Goal: Information Seeking & Learning: Learn about a topic

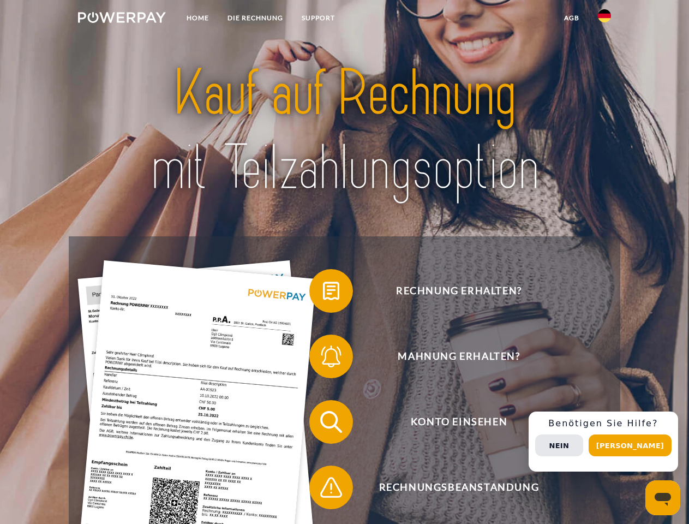
click at [122, 19] on img at bounding box center [122, 17] width 88 height 11
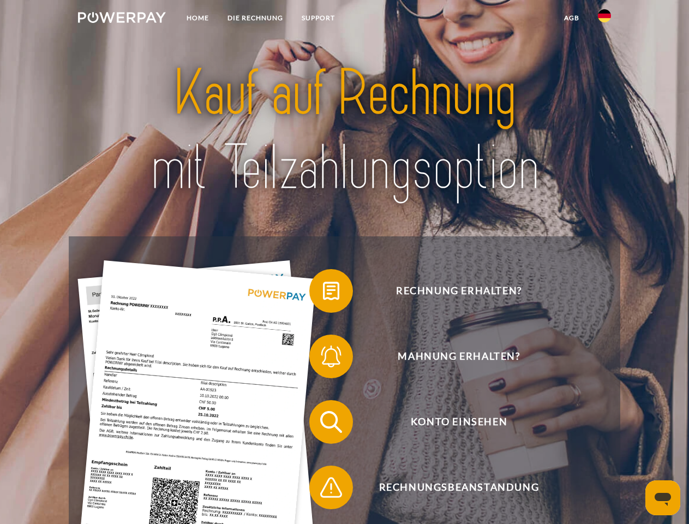
click at [604, 19] on img at bounding box center [604, 15] width 13 height 13
click at [571, 18] on link "agb" at bounding box center [572, 18] width 34 height 20
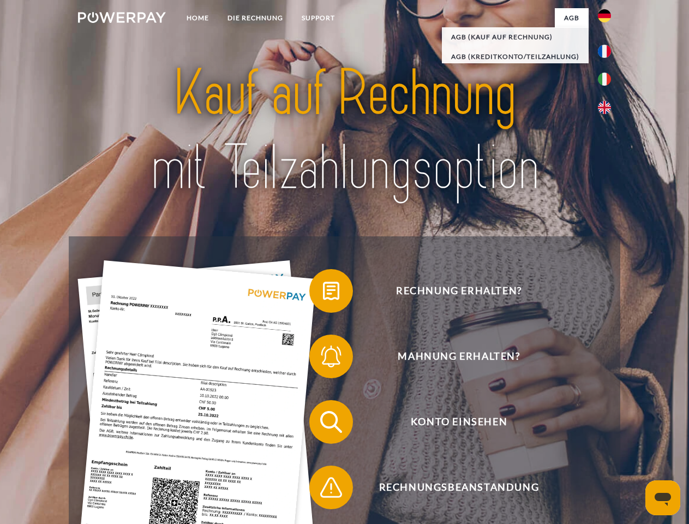
click at [323, 293] on span at bounding box center [314, 290] width 55 height 55
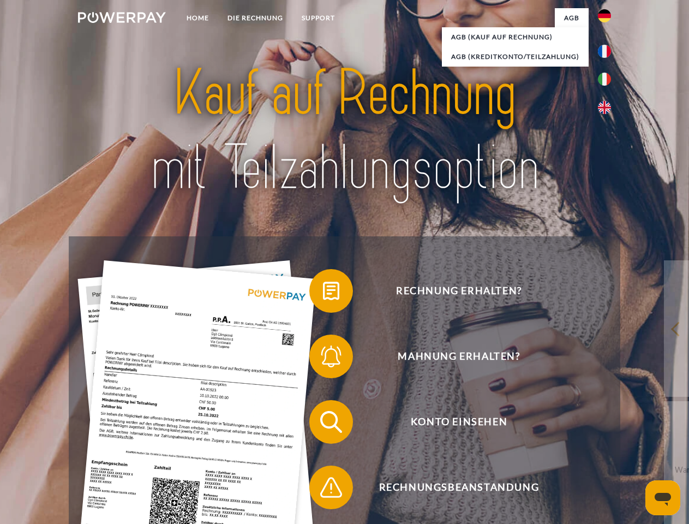
click at [323, 358] on span at bounding box center [314, 356] width 55 height 55
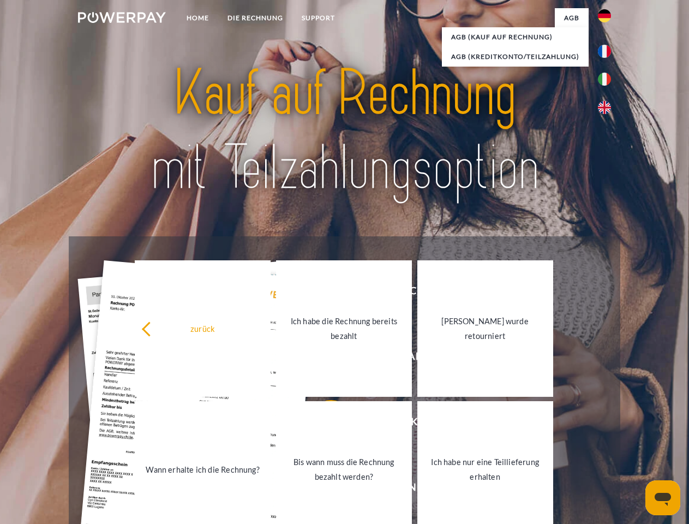
click at [323, 424] on link "Bis wann muss die Rechnung bezahlt werden?" at bounding box center [344, 469] width 136 height 136
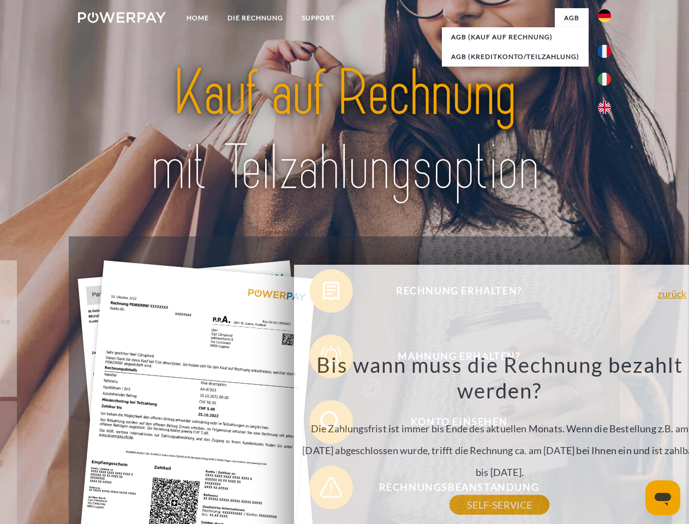
click at [323, 489] on div "Rechnung erhalten? Mahnung erhalten? Konto einsehen" at bounding box center [344, 454] width 551 height 436
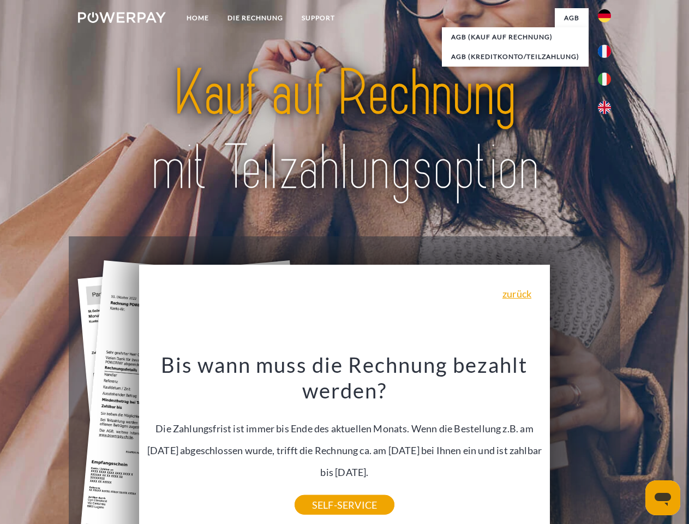
click at [607, 441] on div "Rechnung erhalten? Mahnung erhalten? Konto einsehen" at bounding box center [344, 454] width 551 height 436
click at [580, 443] on span "Konto einsehen" at bounding box center [458, 422] width 267 height 44
click at [634, 445] on header "Home DIE RECHNUNG SUPPORT" at bounding box center [344, 376] width 689 height 753
